Goal: Transaction & Acquisition: Purchase product/service

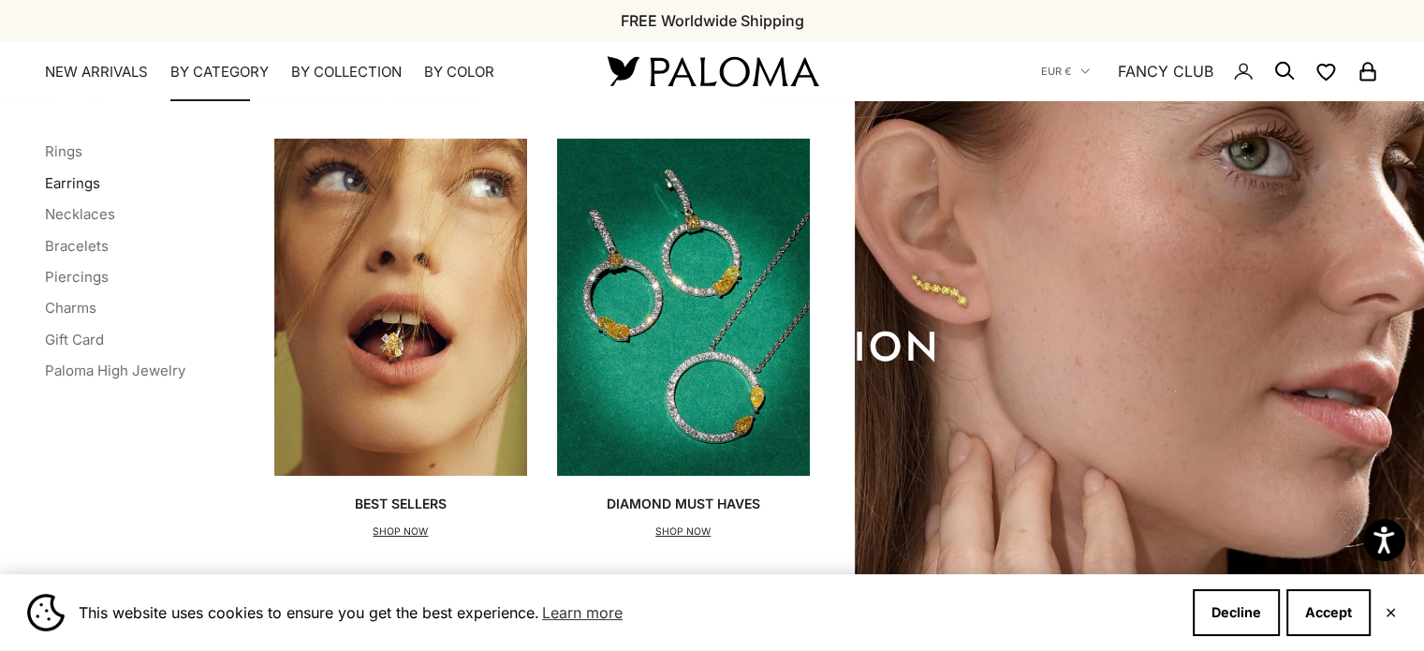
click at [93, 181] on link "Earrings" at bounding box center [72, 183] width 55 height 18
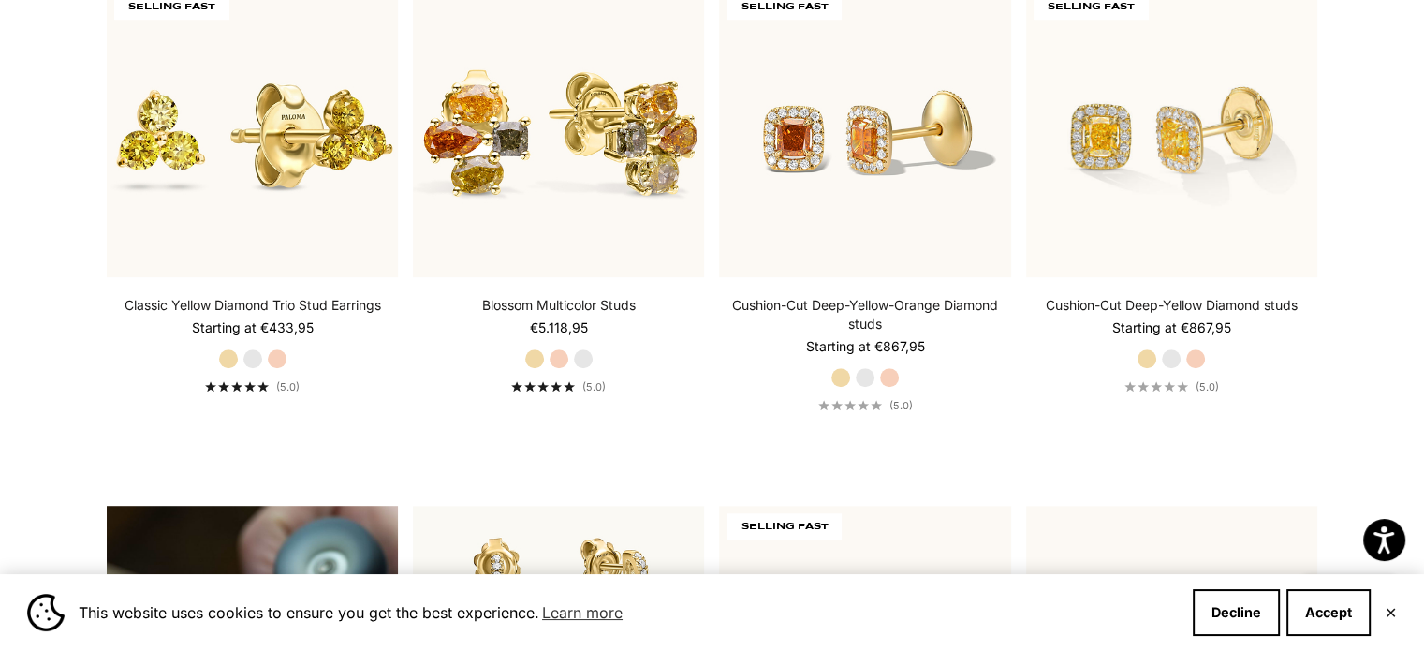
scroll to position [1311, 0]
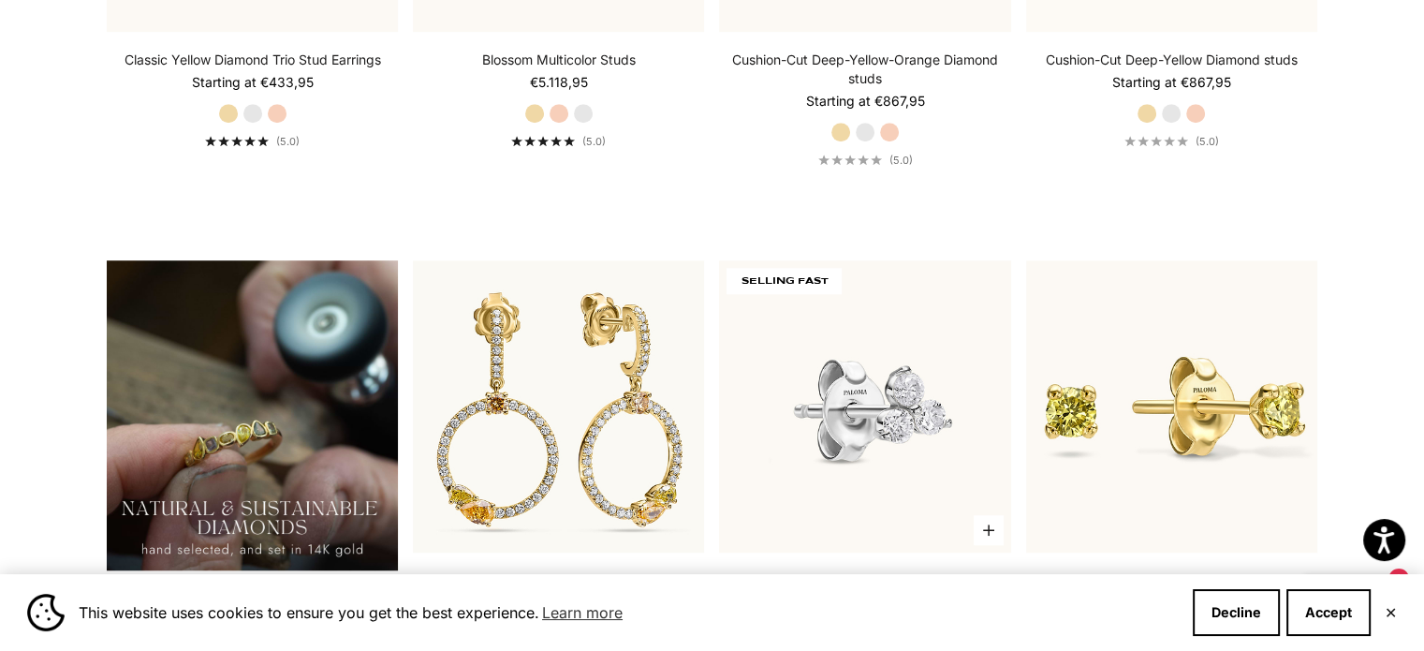
click at [943, 355] on img at bounding box center [864, 405] width 291 height 291
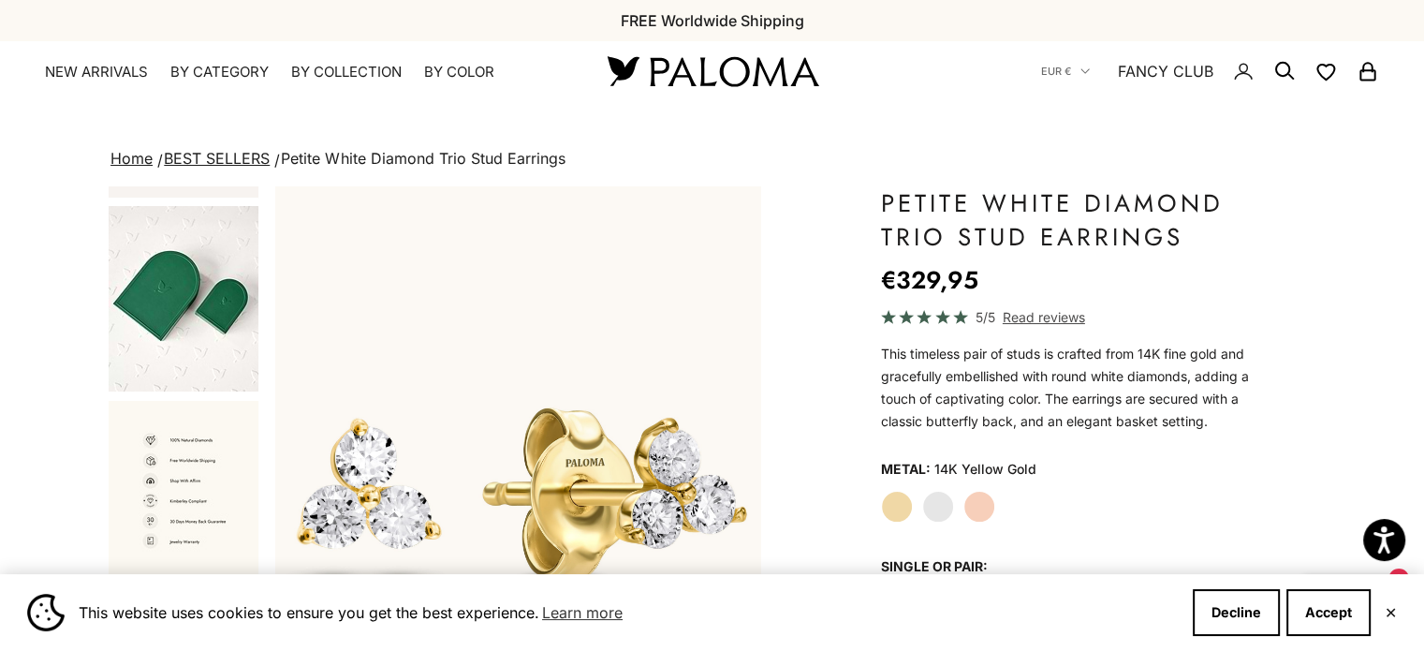
scroll to position [1075, 0]
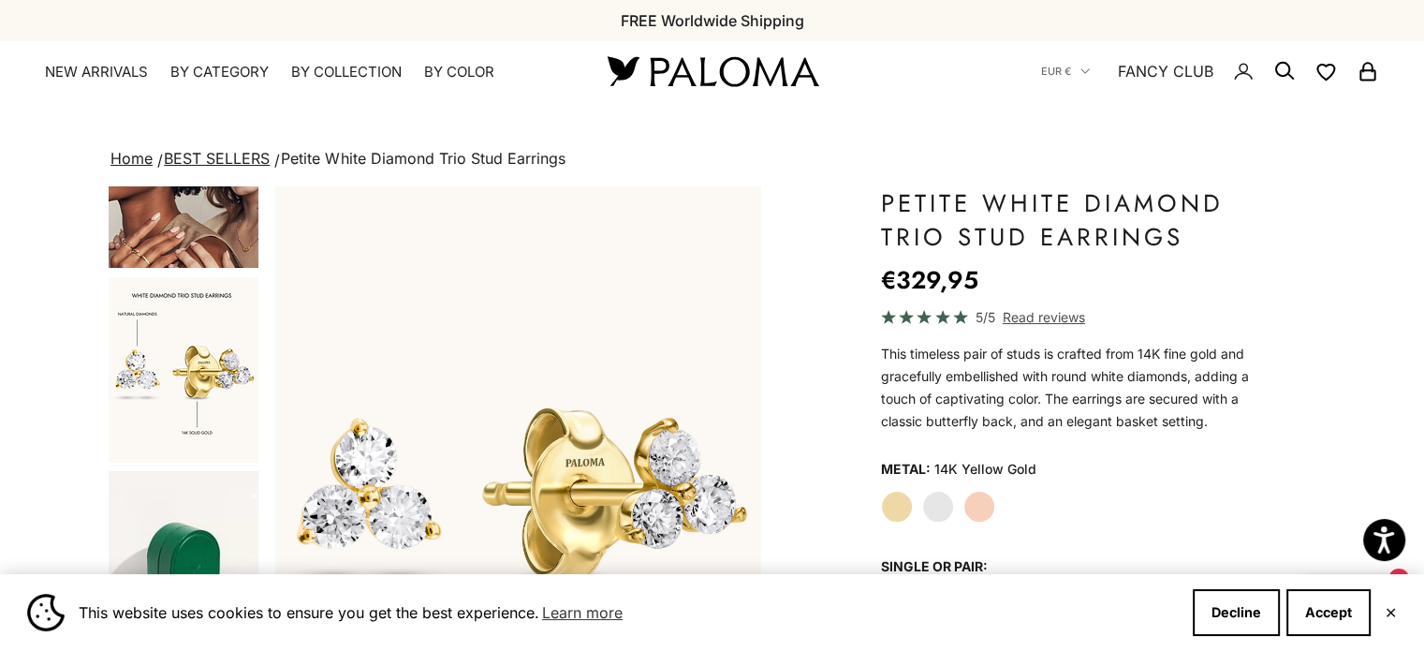
click at [232, 351] on img "Go to item 11" at bounding box center [184, 369] width 150 height 185
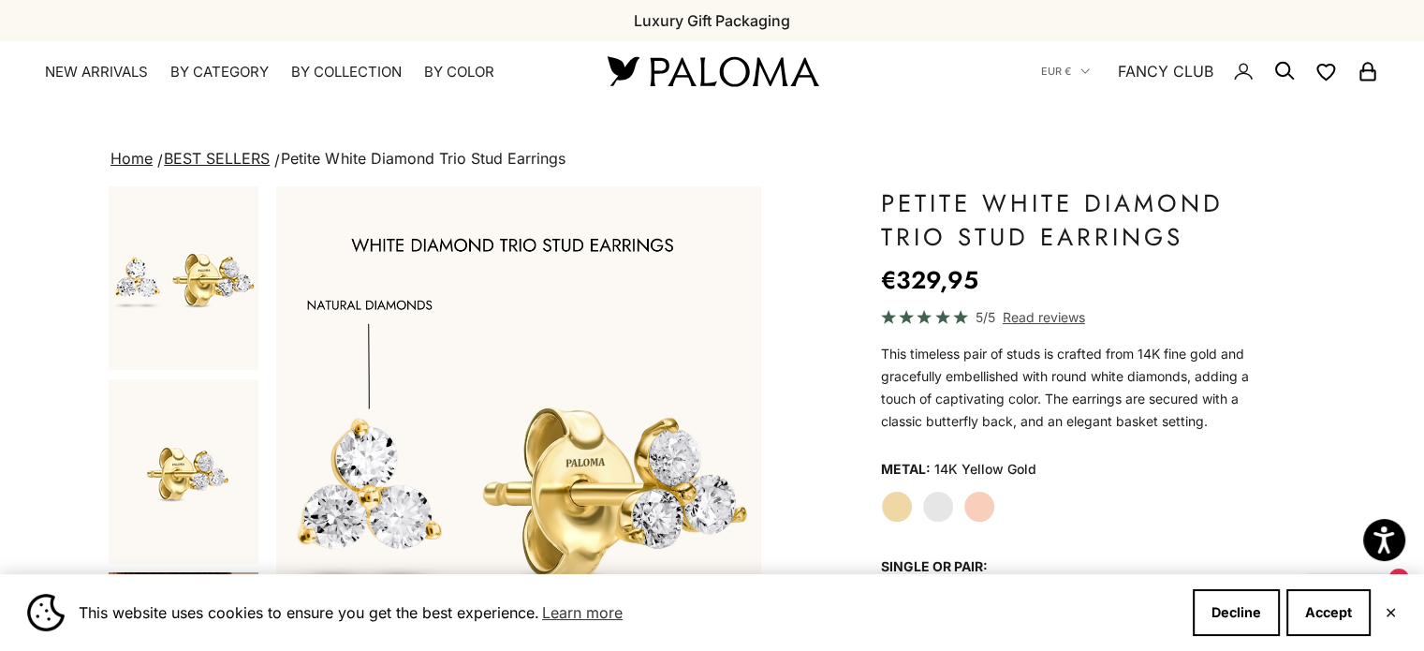
scroll to position [0, 0]
click at [195, 269] on img "Go to item 1" at bounding box center [184, 280] width 150 height 185
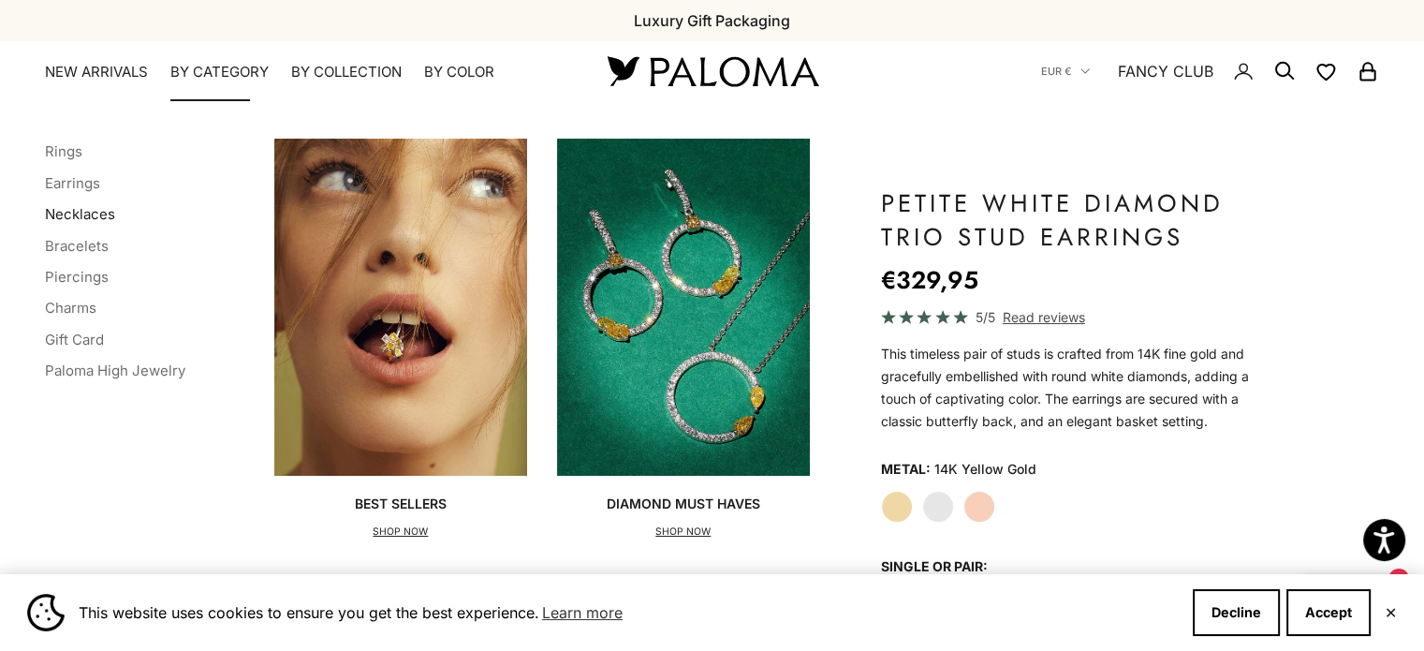
click at [88, 209] on link "Necklaces" at bounding box center [80, 214] width 70 height 18
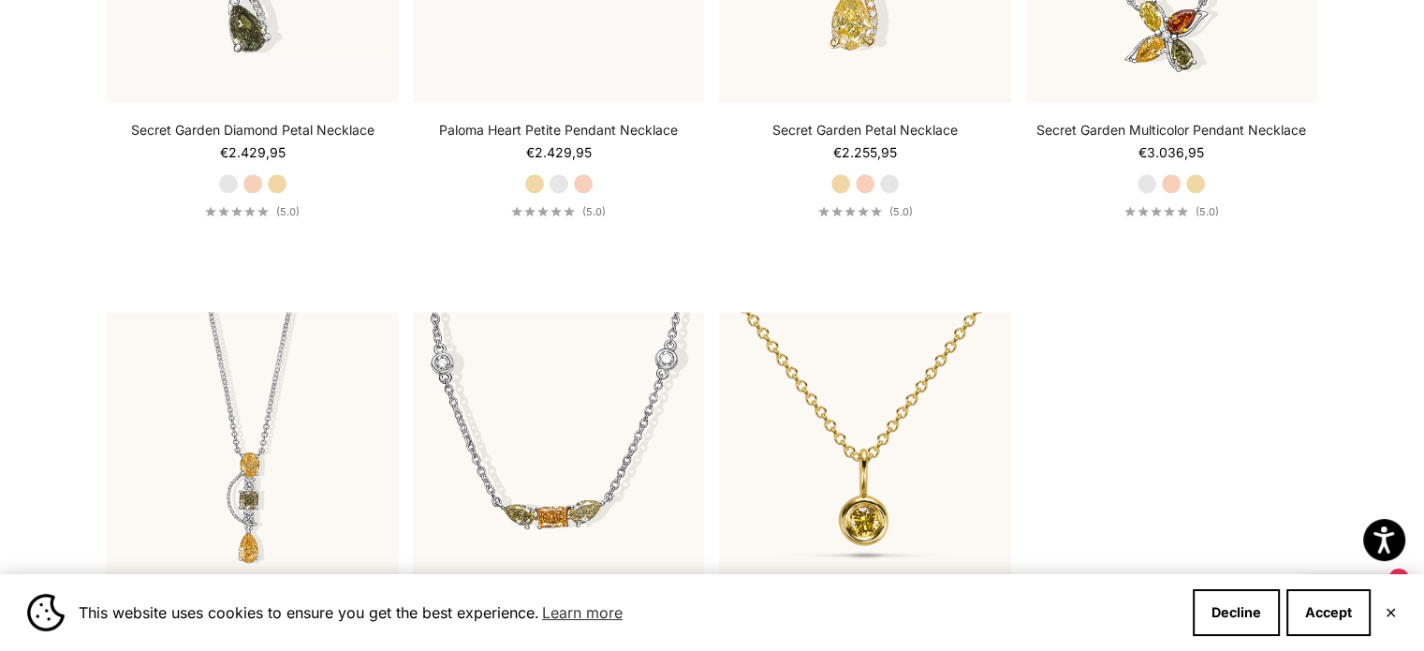
scroll to position [2248, 0]
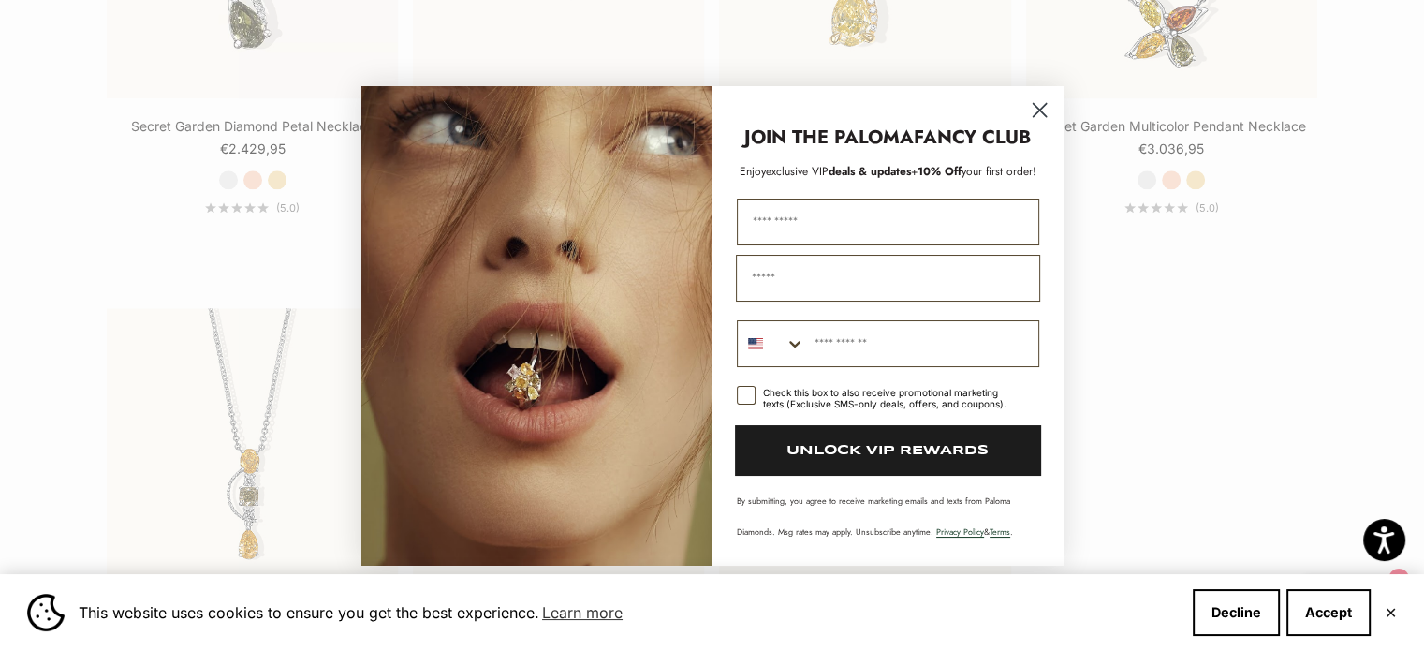
click at [1040, 110] on icon "Close dialog" at bounding box center [1039, 109] width 13 height 13
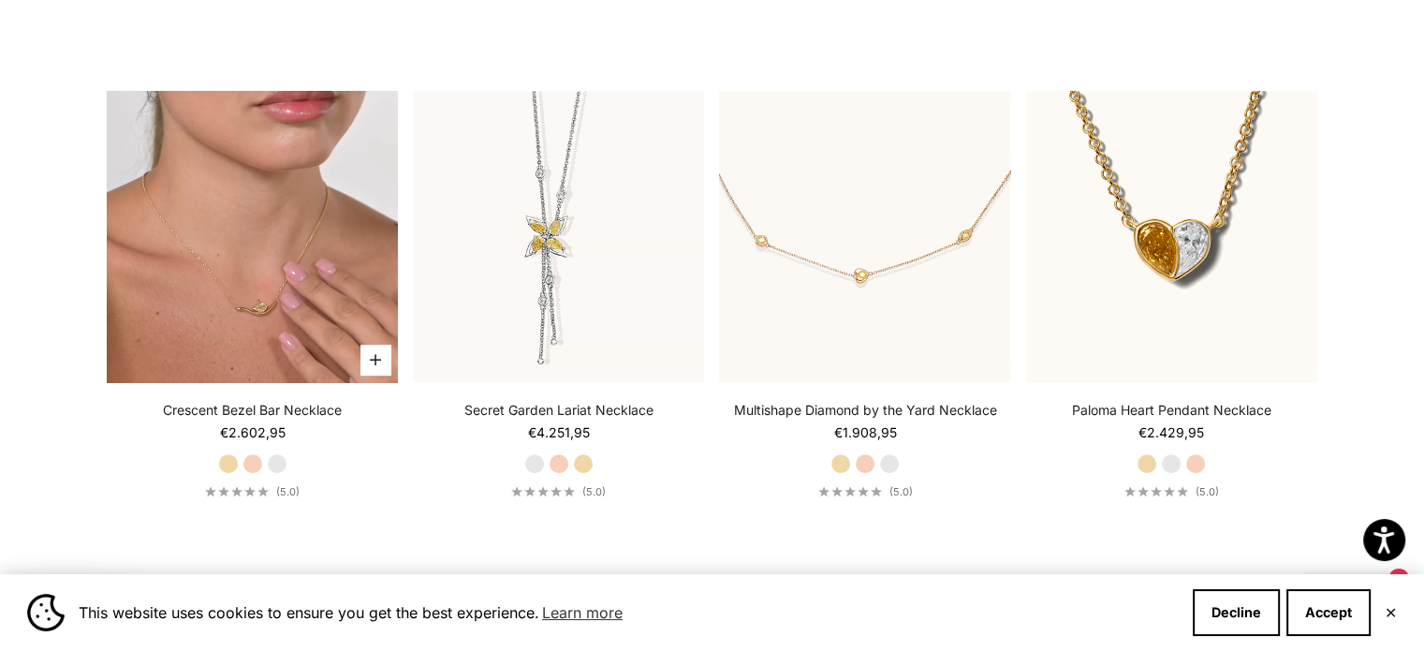
scroll to position [843, 0]
